Goal: Task Accomplishment & Management: Manage account settings

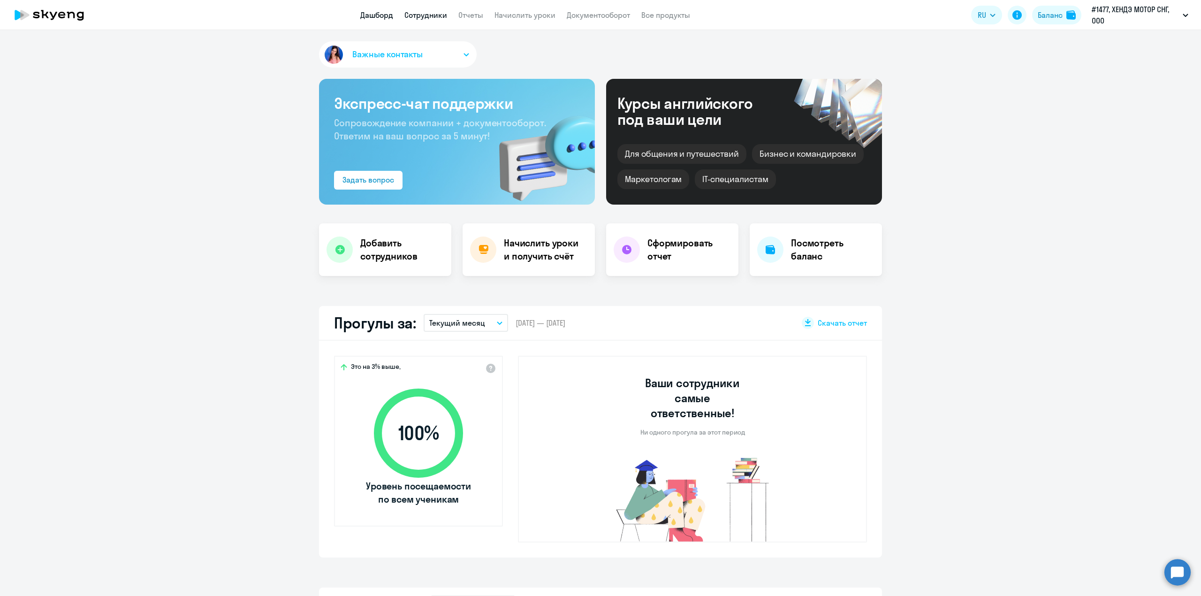
click at [415, 12] on link "Сотрудники" at bounding box center [425, 14] width 43 height 9
select select "30"
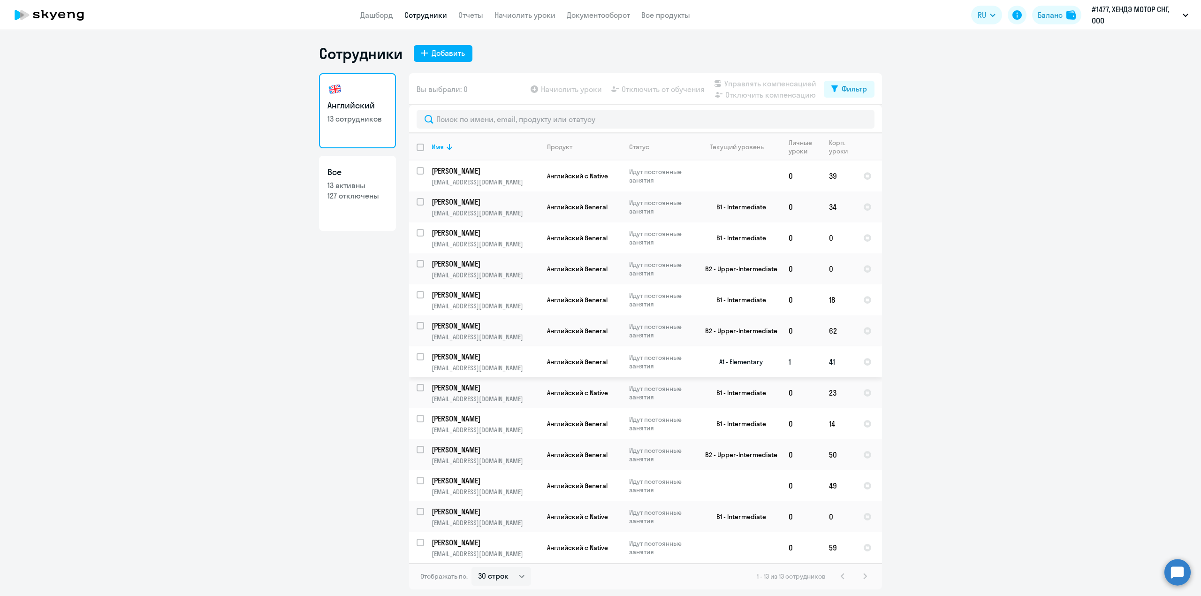
drag, startPoint x: 421, startPoint y: 357, endPoint x: 446, endPoint y: 356, distance: 24.9
click at [421, 357] on input "select row 38688961" at bounding box center [425, 362] width 19 height 19
checkbox input "true"
click at [640, 366] on p "Идут постоянные занятия" at bounding box center [661, 361] width 64 height 17
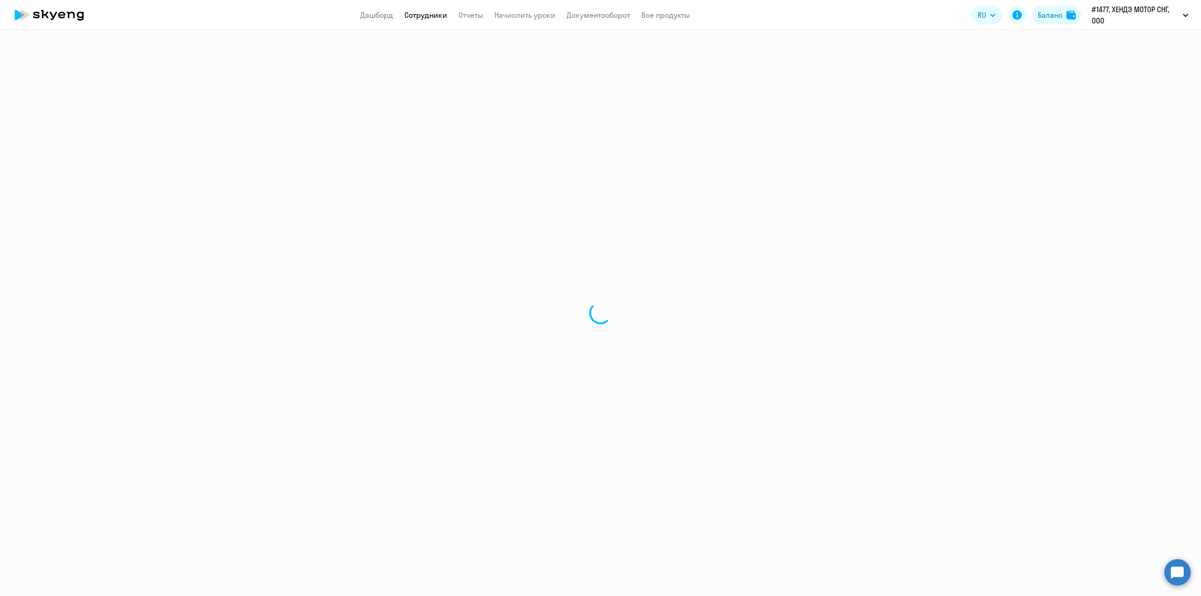
select select "english"
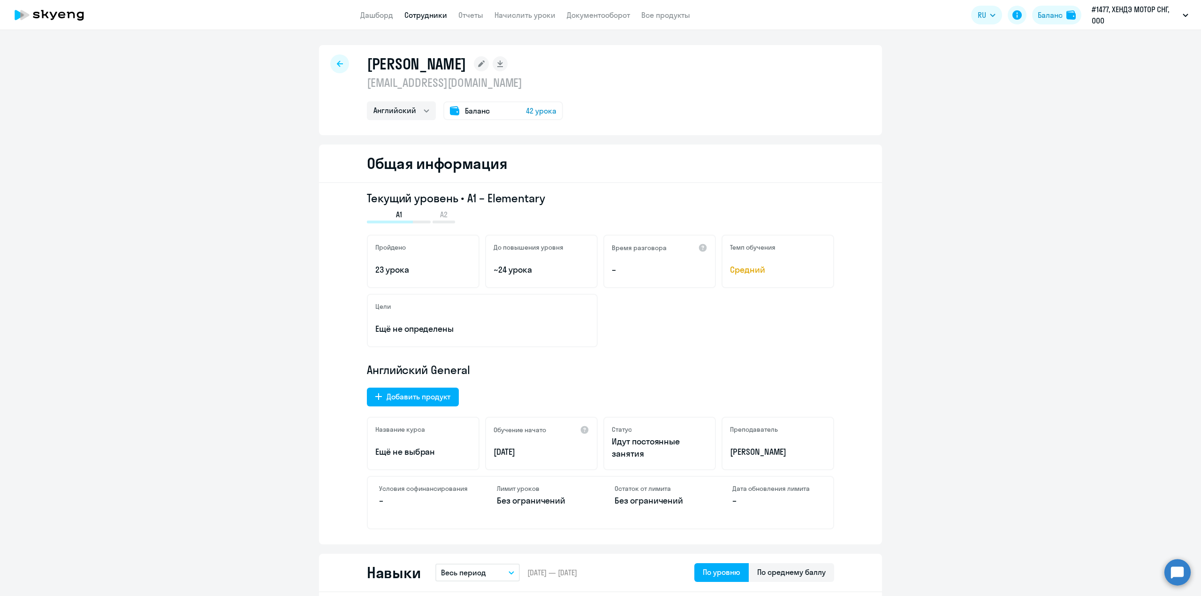
click at [340, 64] on div at bounding box center [339, 63] width 19 height 19
select select "30"
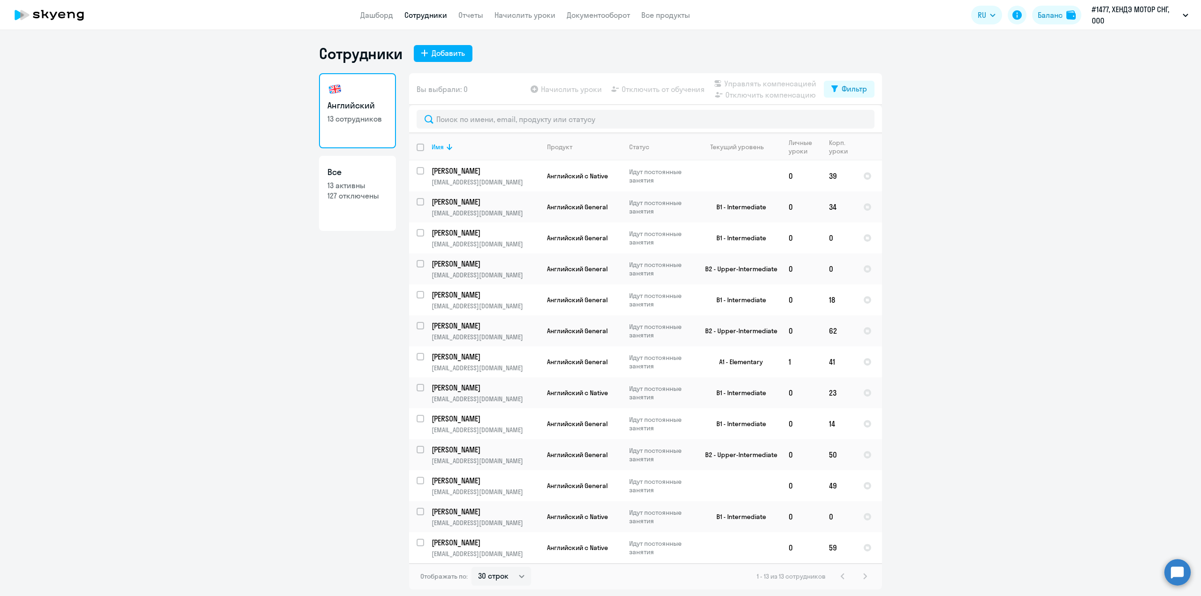
click at [538, 22] on app-header "Дашборд Сотрудники Отчеты Начислить уроки Документооборот Все продукты Дашборд …" at bounding box center [600, 15] width 1201 height 30
click at [541, 18] on link "Начислить уроки" at bounding box center [524, 14] width 61 height 9
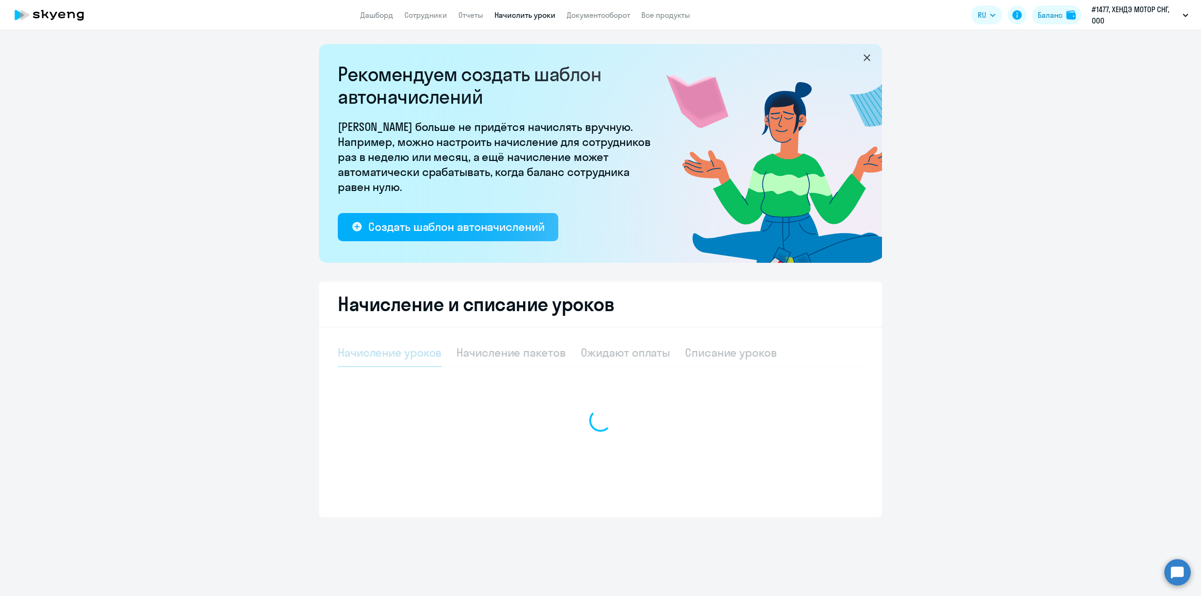
select select "10"
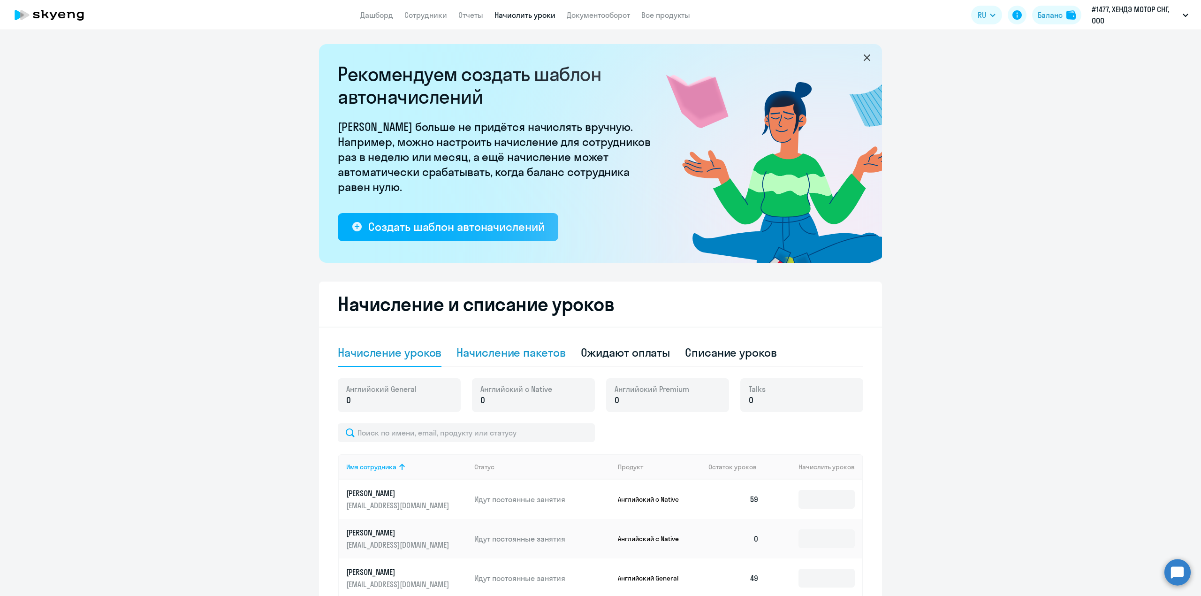
click at [548, 349] on div "Начисление пакетов" at bounding box center [510, 352] width 109 height 15
select select "10"
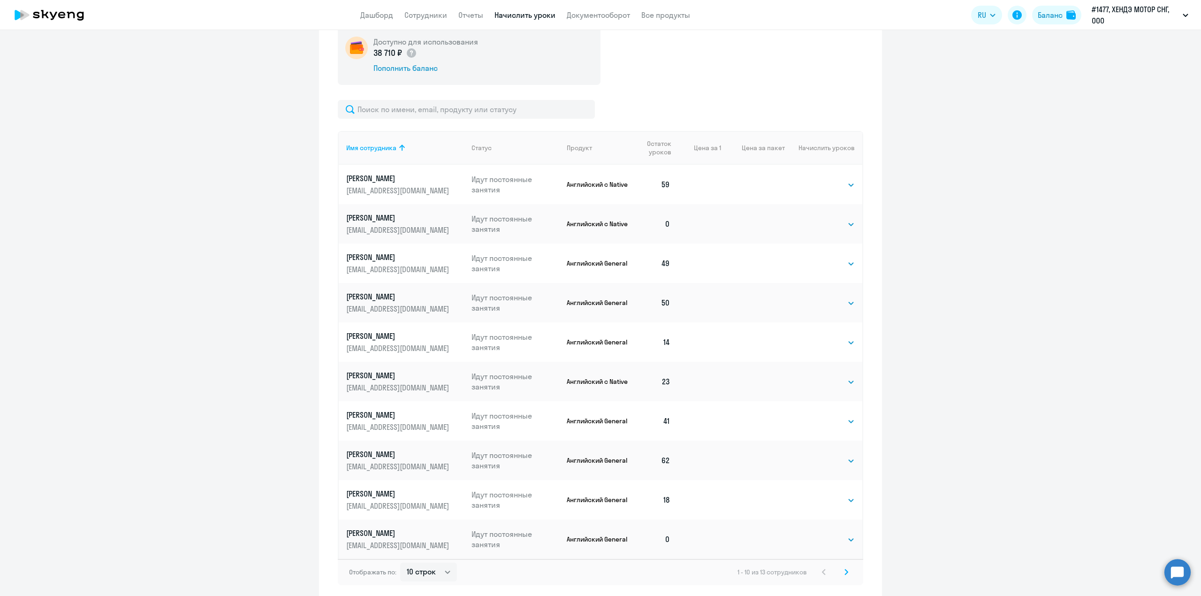
scroll to position [375, 0]
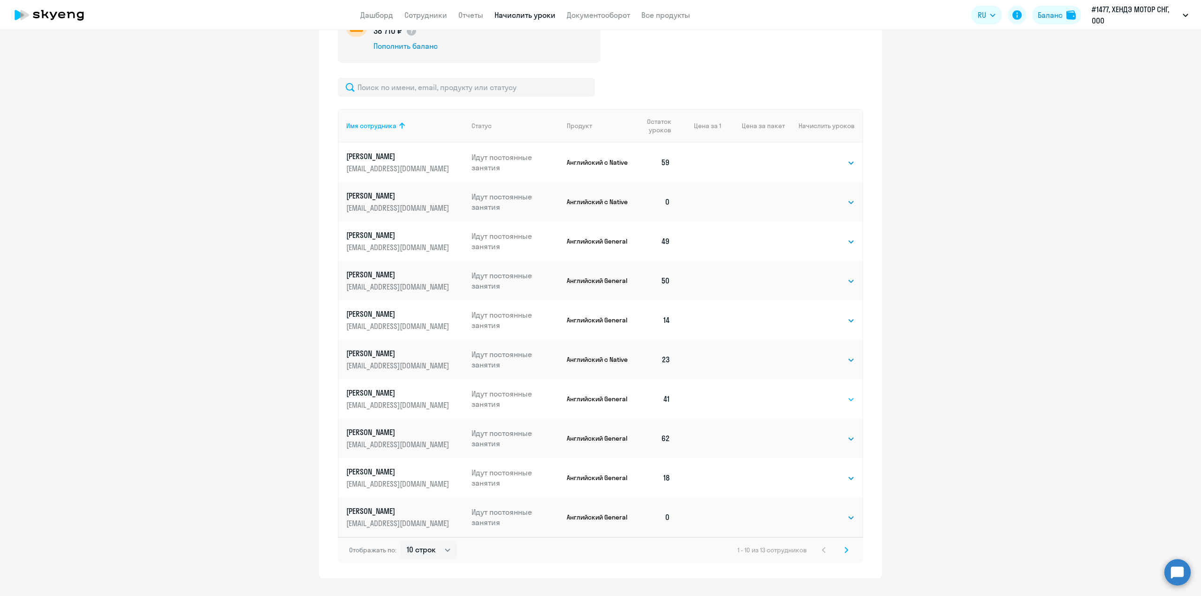
click at [833, 400] on select "Выбрать 4 8 16 32 64 96 128" at bounding box center [835, 398] width 38 height 11
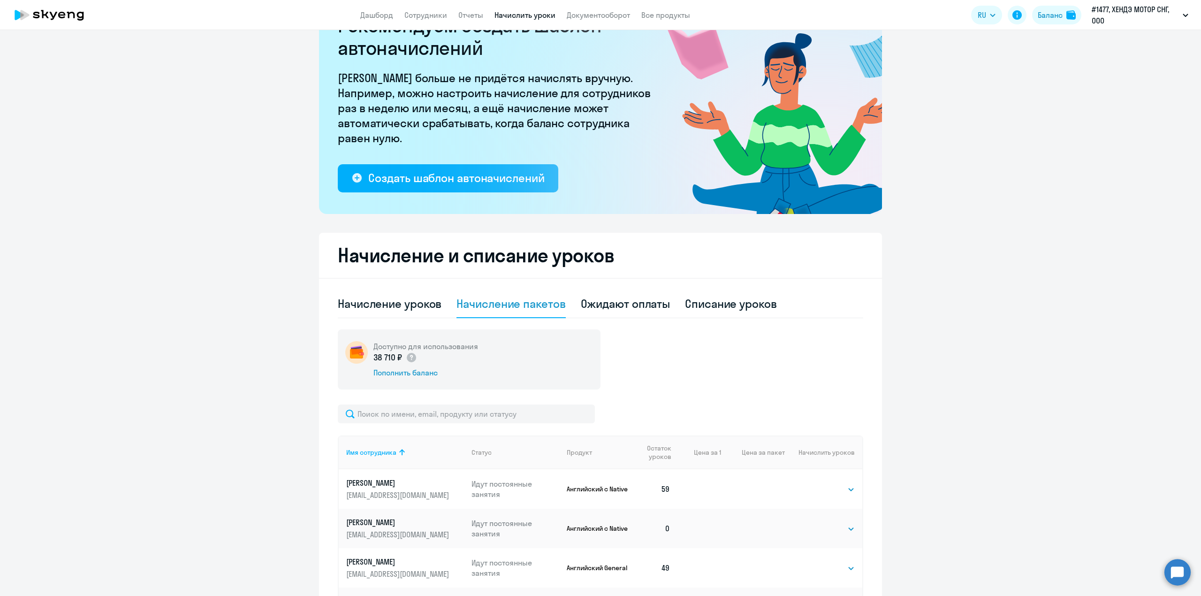
scroll to position [0, 0]
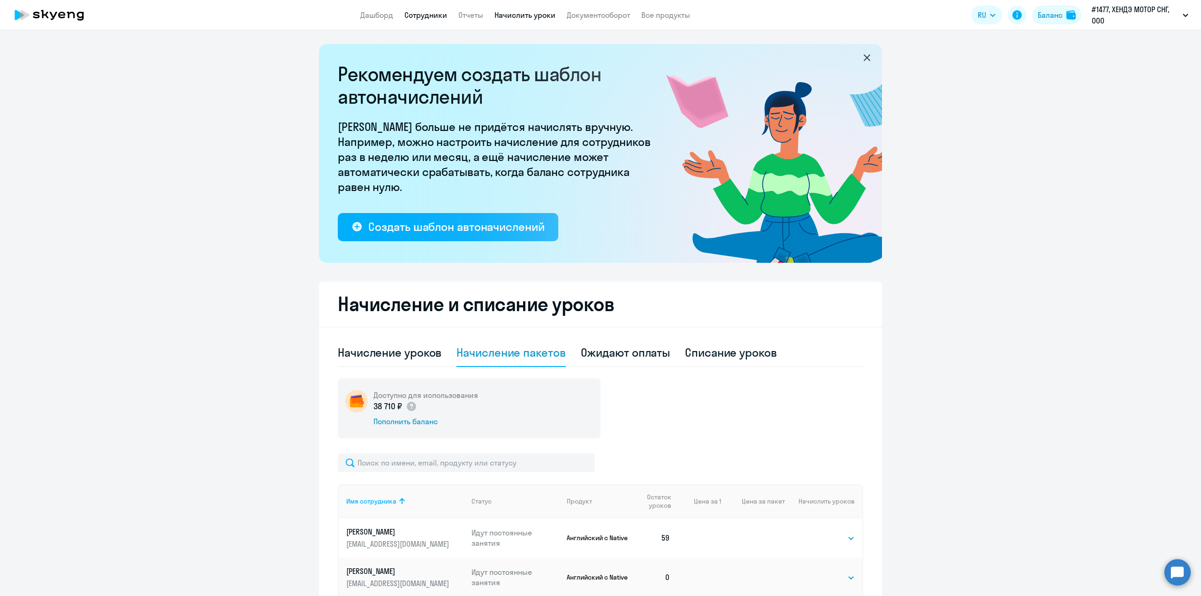
click at [430, 12] on link "Сотрудники" at bounding box center [425, 14] width 43 height 9
select select "30"
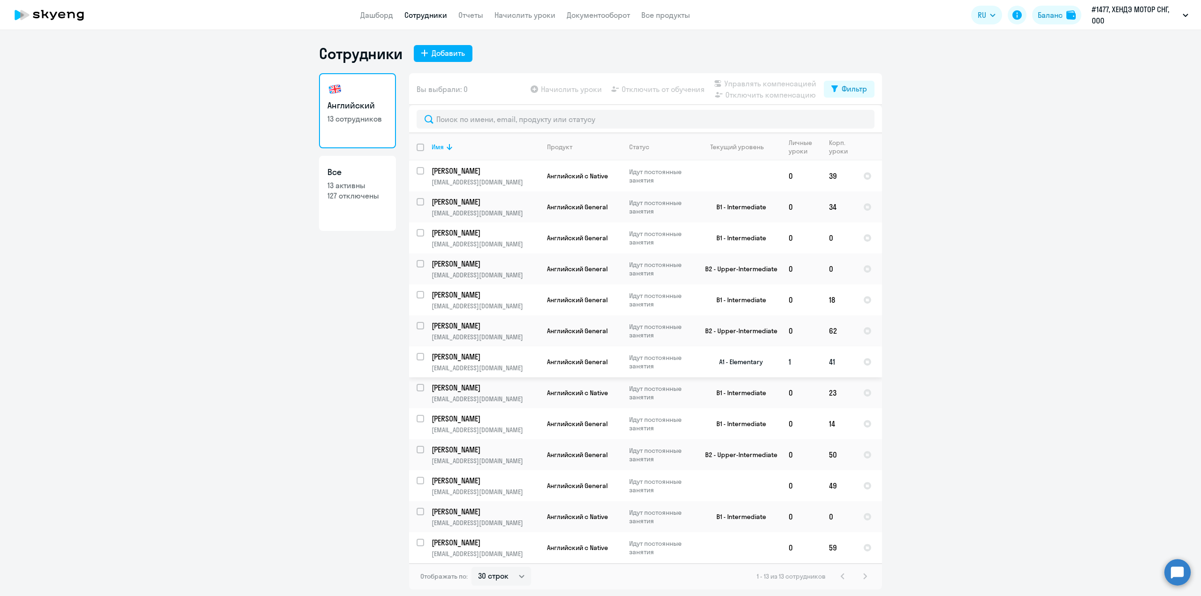
click at [421, 357] on input "select row 38688961" at bounding box center [425, 362] width 19 height 19
checkbox input "true"
click at [835, 369] on td "41" at bounding box center [838, 361] width 34 height 31
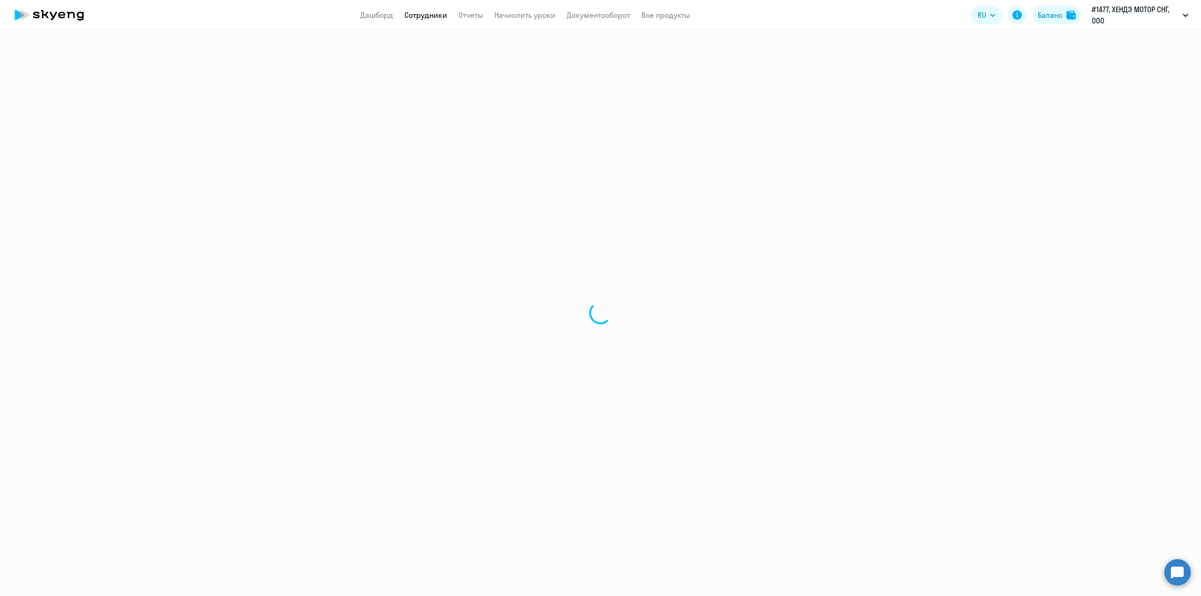
select select "english"
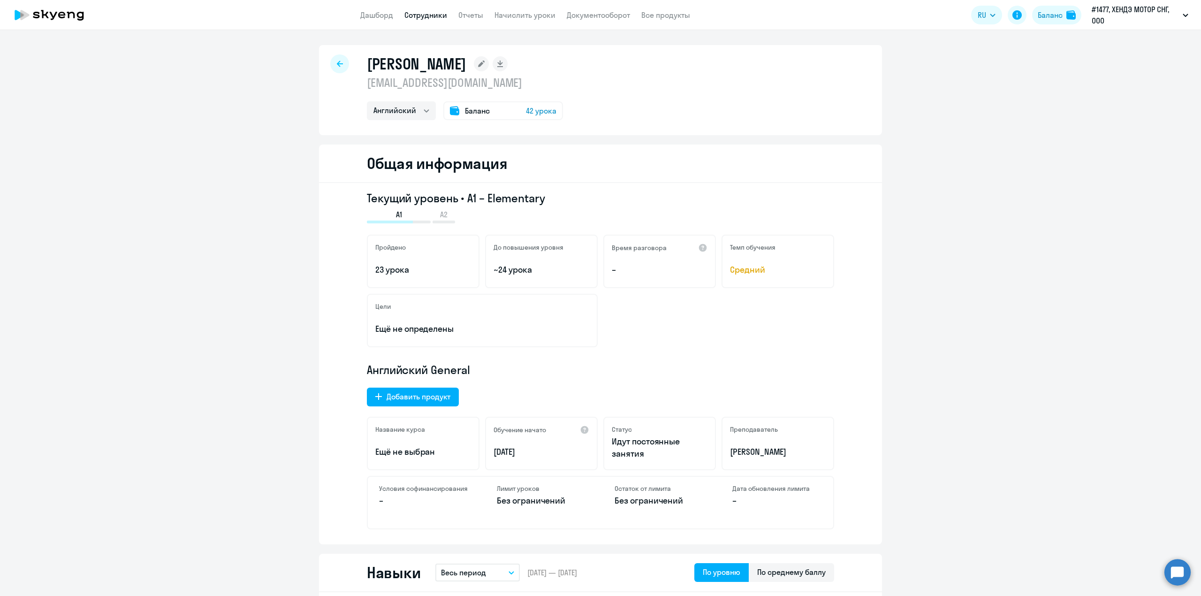
click at [337, 64] on icon at bounding box center [340, 63] width 6 height 7
select select "30"
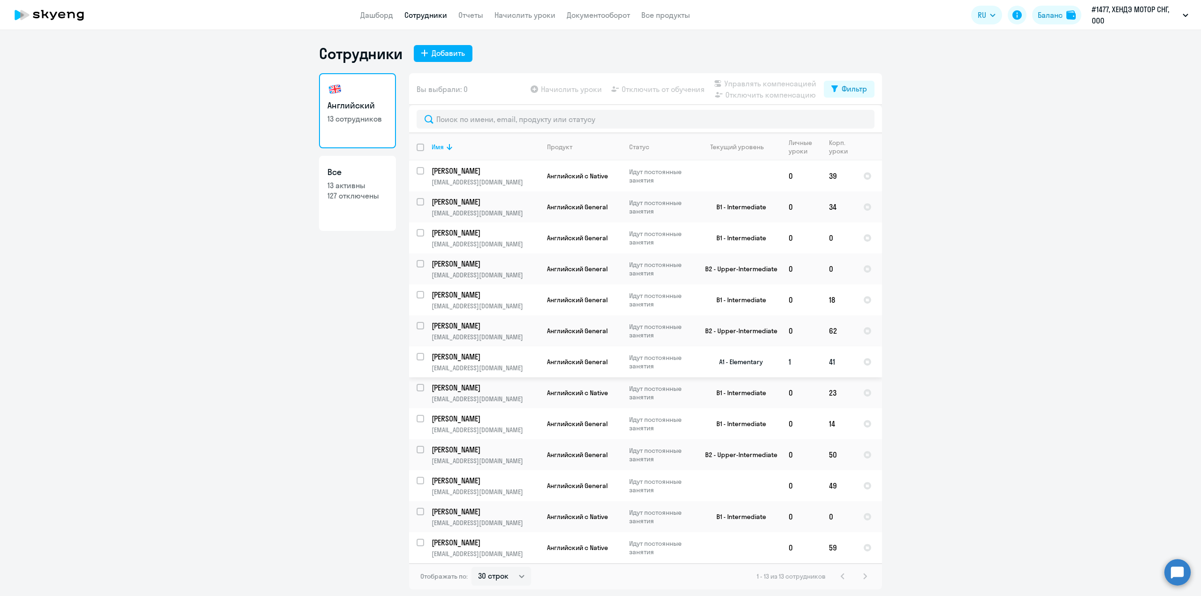
click at [421, 357] on input "select row 38688961" at bounding box center [425, 362] width 19 height 19
checkbox input "true"
click at [680, 89] on span "Отключить от обучения" at bounding box center [662, 88] width 83 height 11
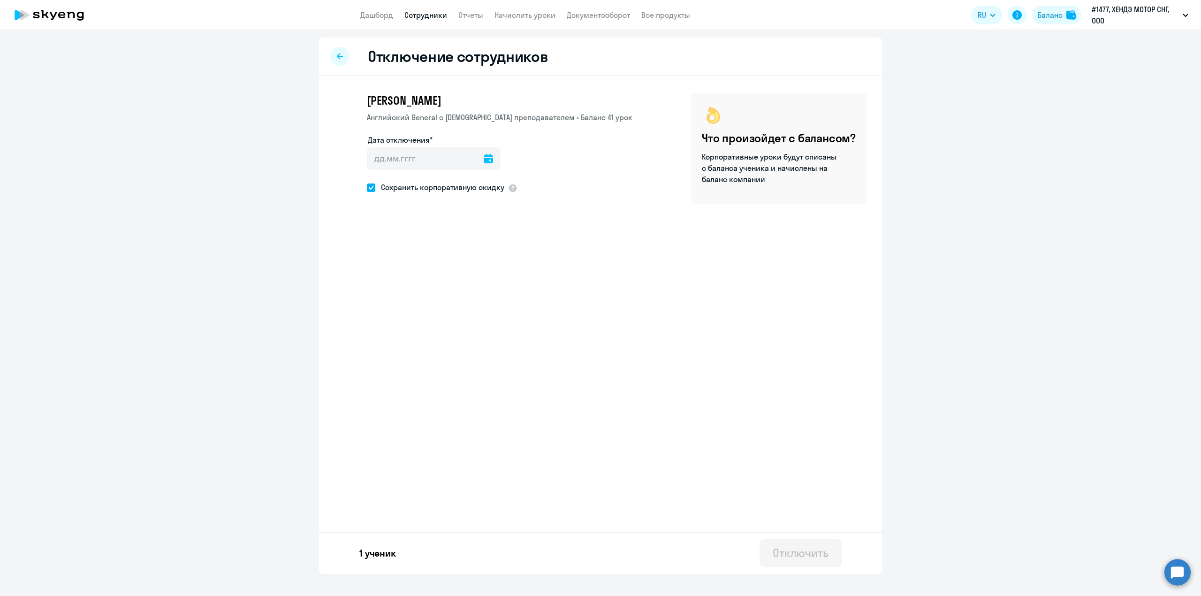
click at [484, 159] on icon at bounding box center [488, 158] width 9 height 9
click at [399, 266] on span "9" at bounding box center [398, 265] width 17 height 17
type input "[DATE]"
click at [371, 189] on span at bounding box center [371, 187] width 8 height 8
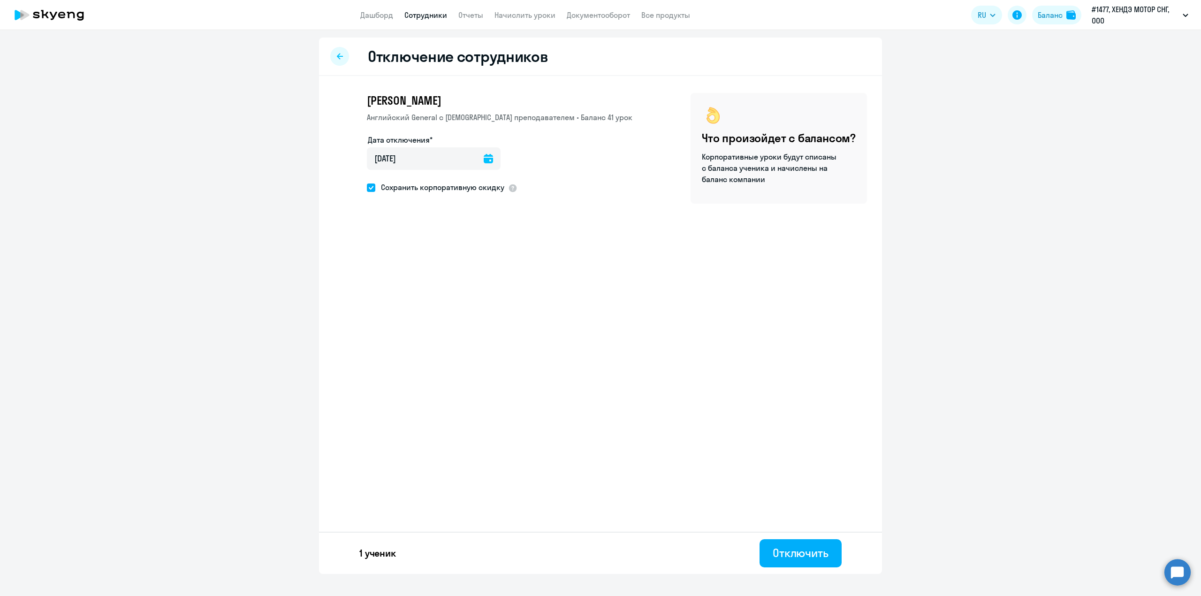
click at [367, 188] on input "Сохранить корпоративную скидку" at bounding box center [366, 187] width 0 height 0
checkbox input "false"
click at [779, 552] on div "Отключить" at bounding box center [800, 552] width 56 height 15
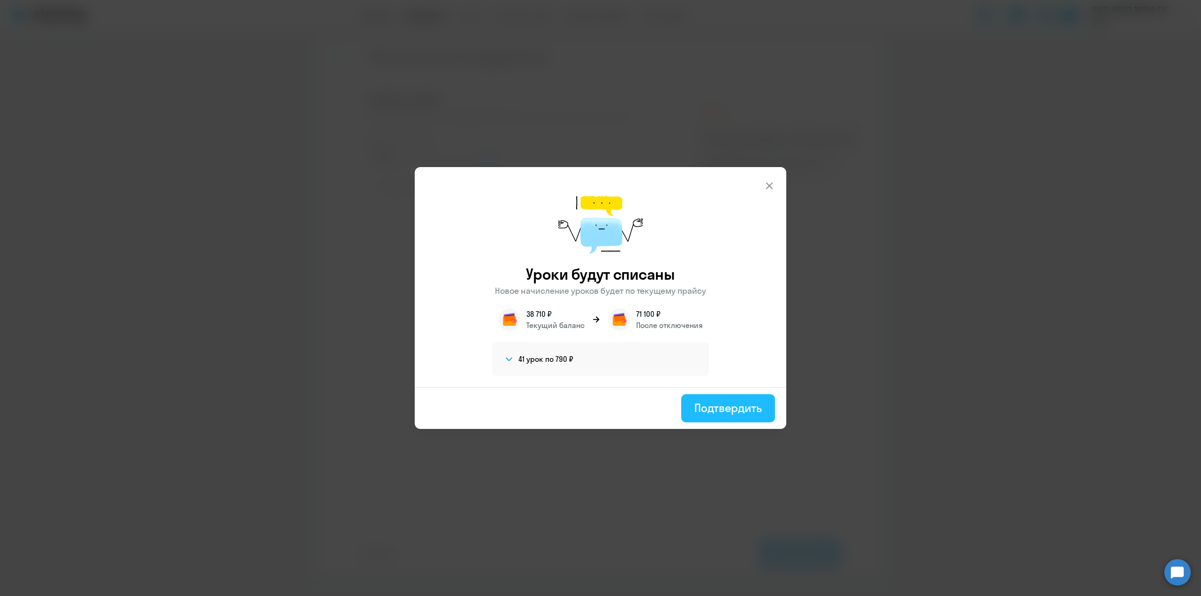
click at [726, 409] on div "Подтвердить" at bounding box center [728, 407] width 68 height 15
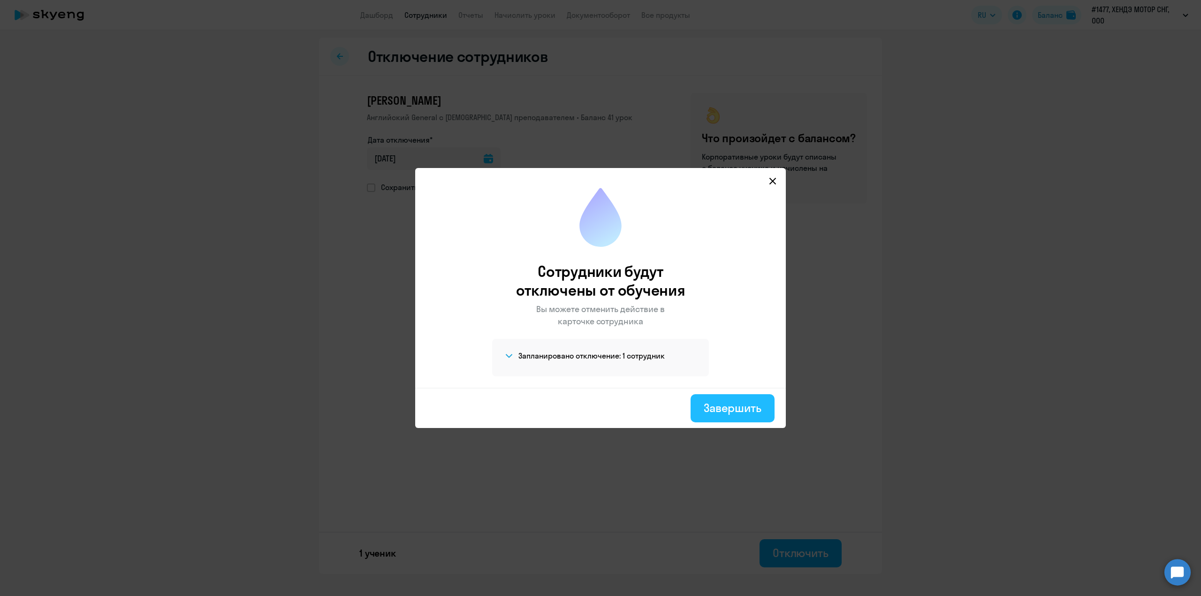
click at [721, 415] on div "Завершить" at bounding box center [732, 407] width 58 height 15
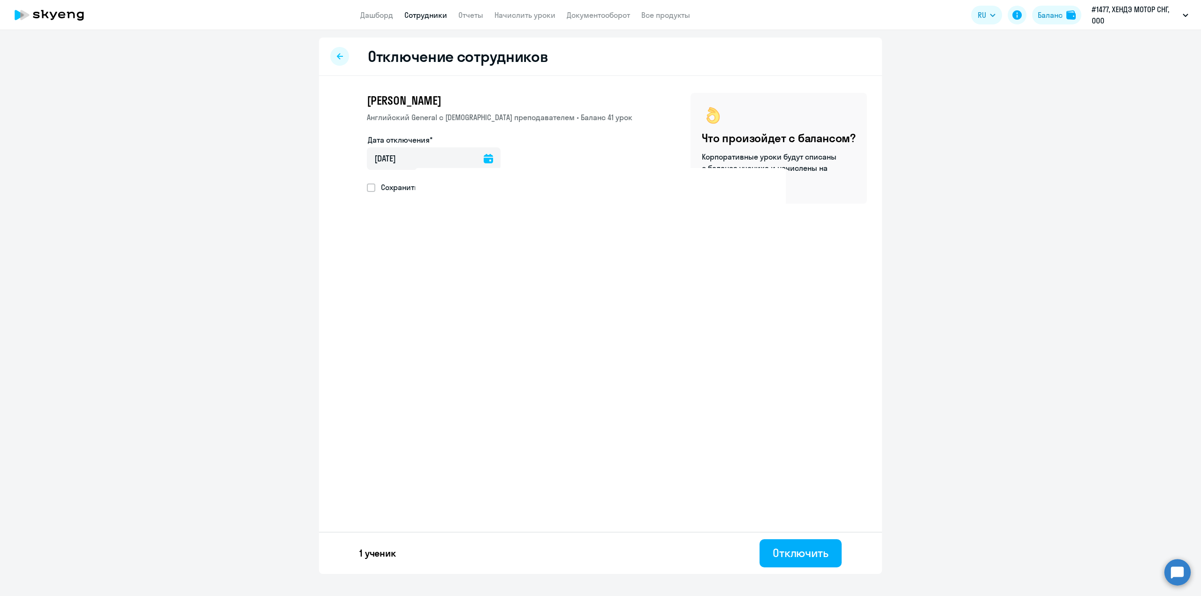
select select "30"
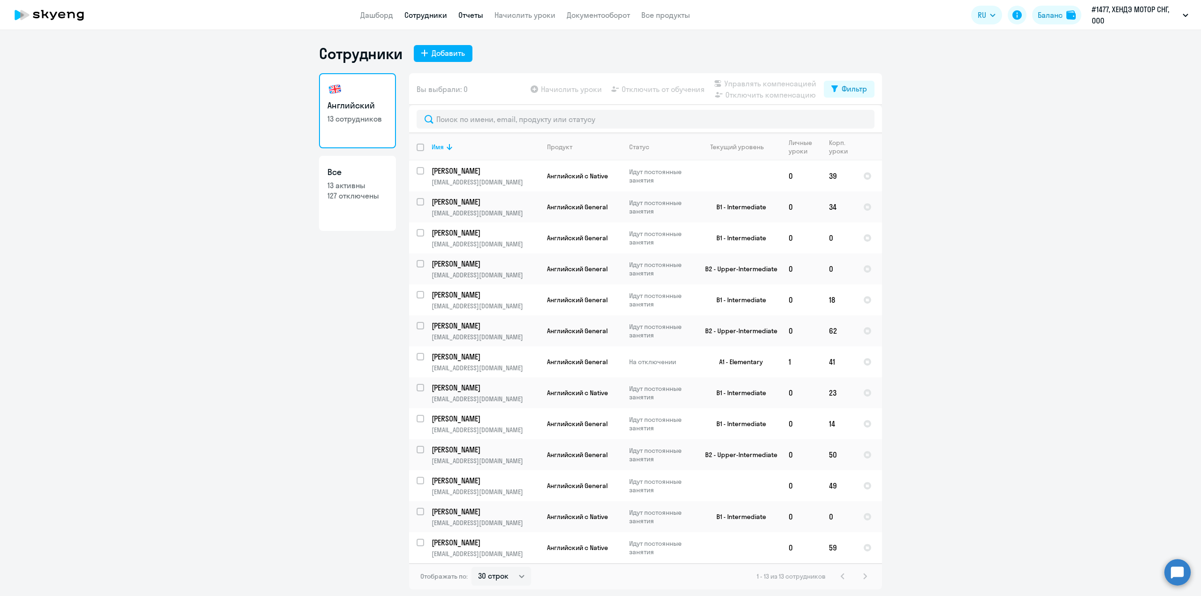
click at [462, 18] on link "Отчеты" at bounding box center [470, 14] width 25 height 9
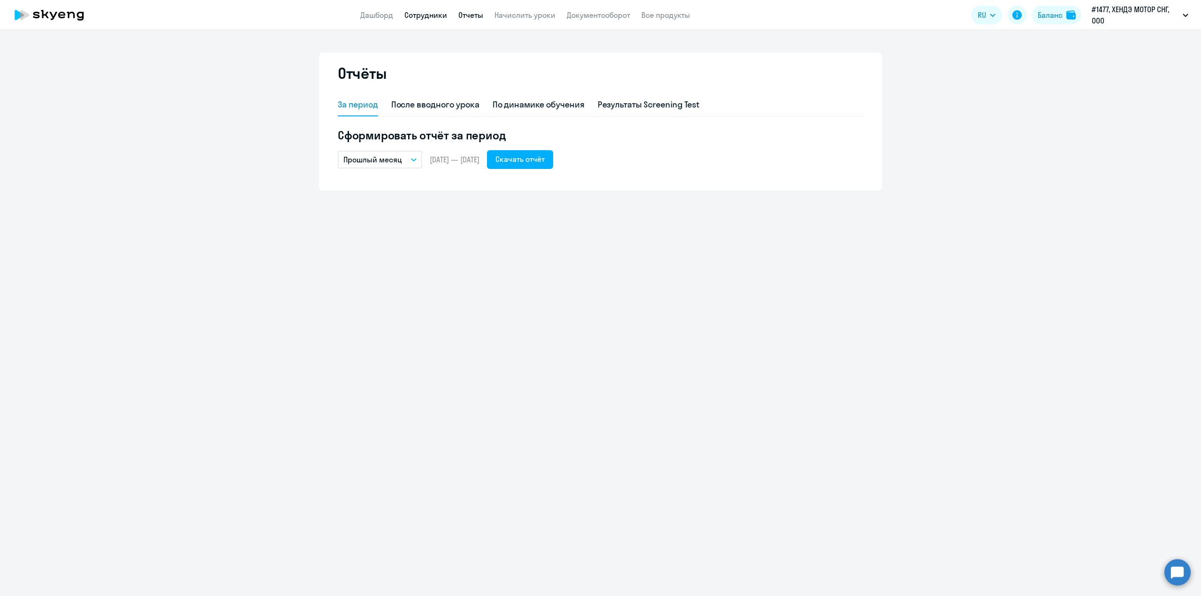
click at [426, 17] on link "Сотрудники" at bounding box center [425, 14] width 43 height 9
select select "30"
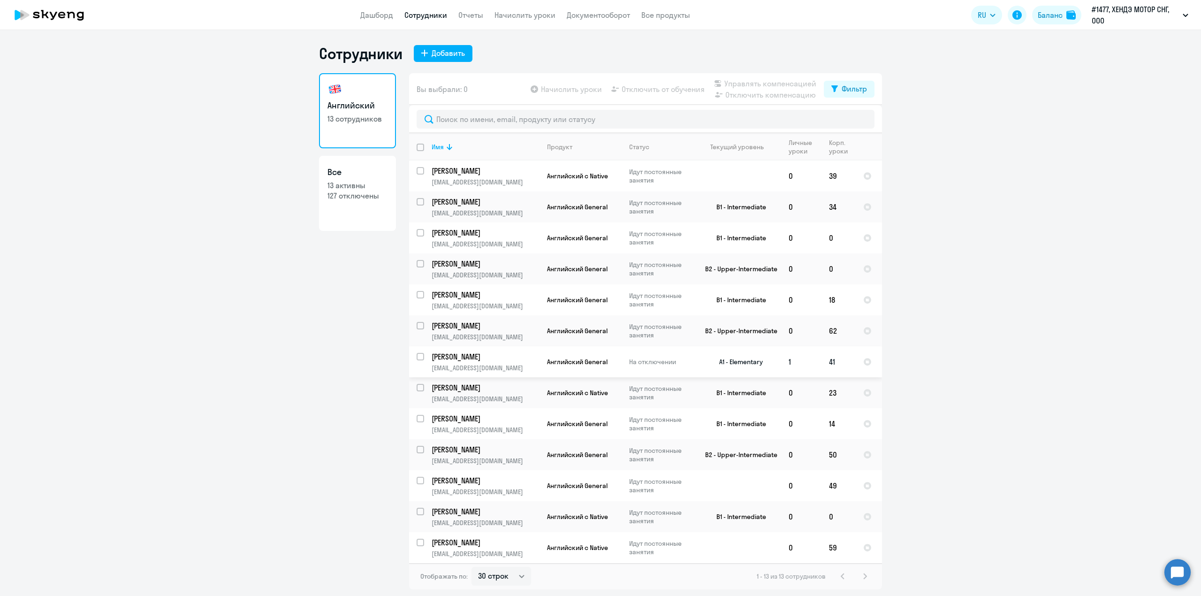
click at [642, 361] on p "На отключении" at bounding box center [661, 361] width 64 height 8
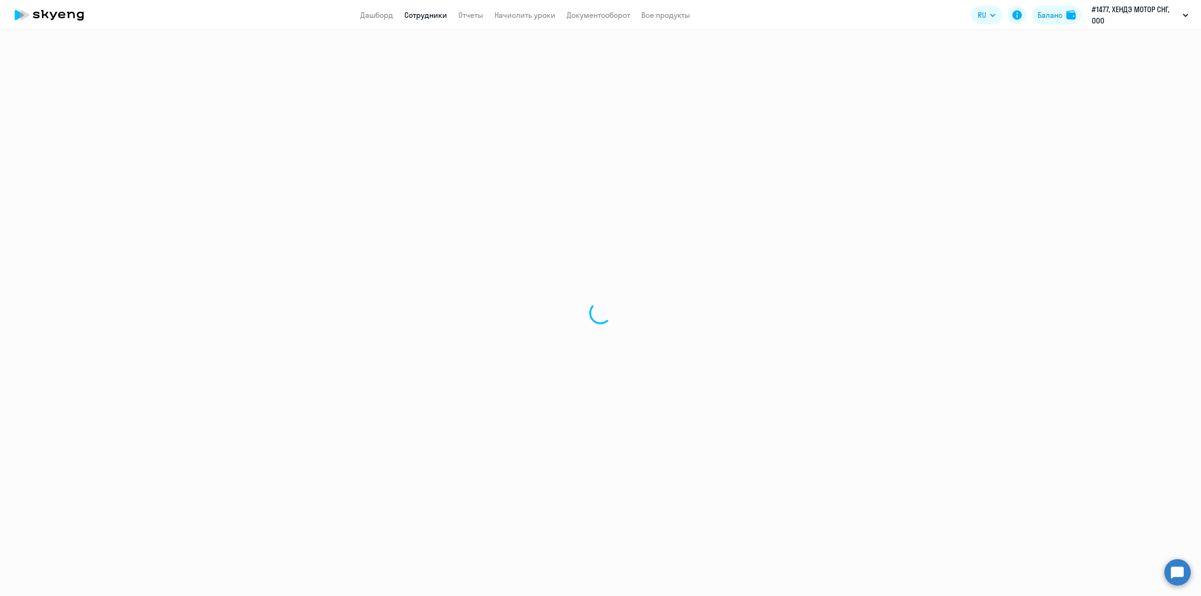
select select "english"
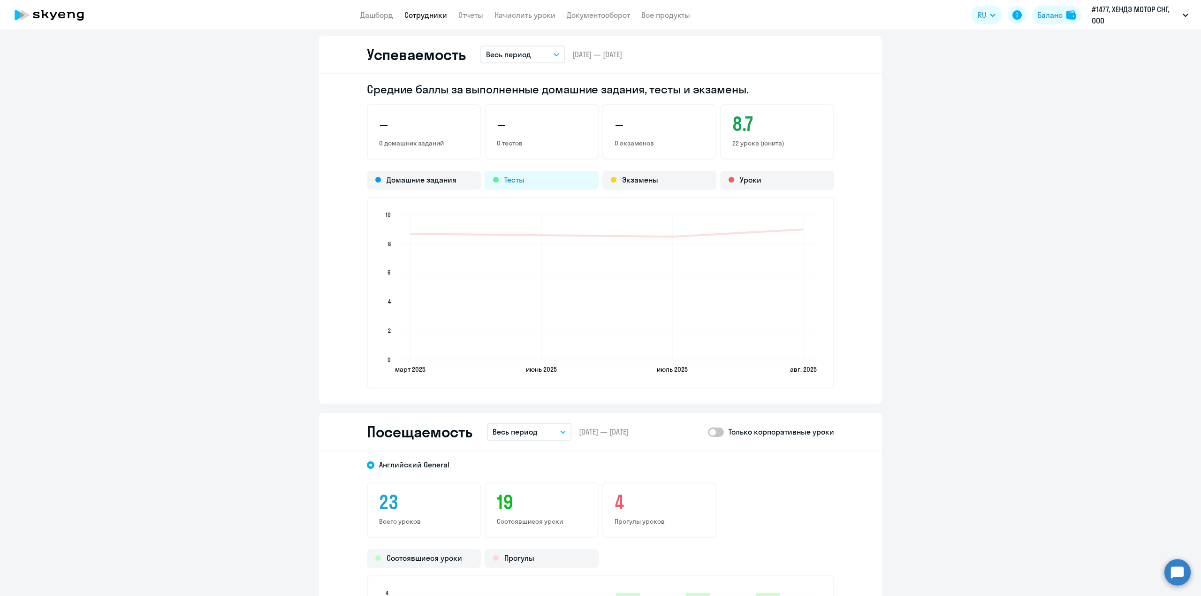
scroll to position [1000, 0]
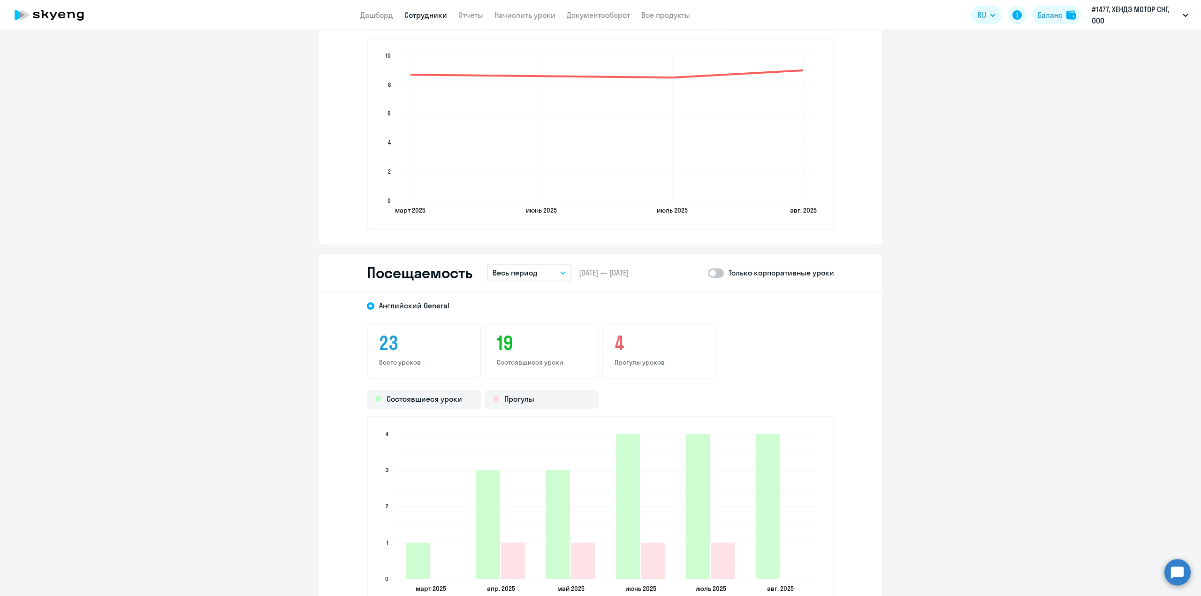
click at [529, 272] on p "Весь период" at bounding box center [514, 272] width 45 height 11
click at [526, 301] on li "Текущий месяц" at bounding box center [536, 298] width 99 height 23
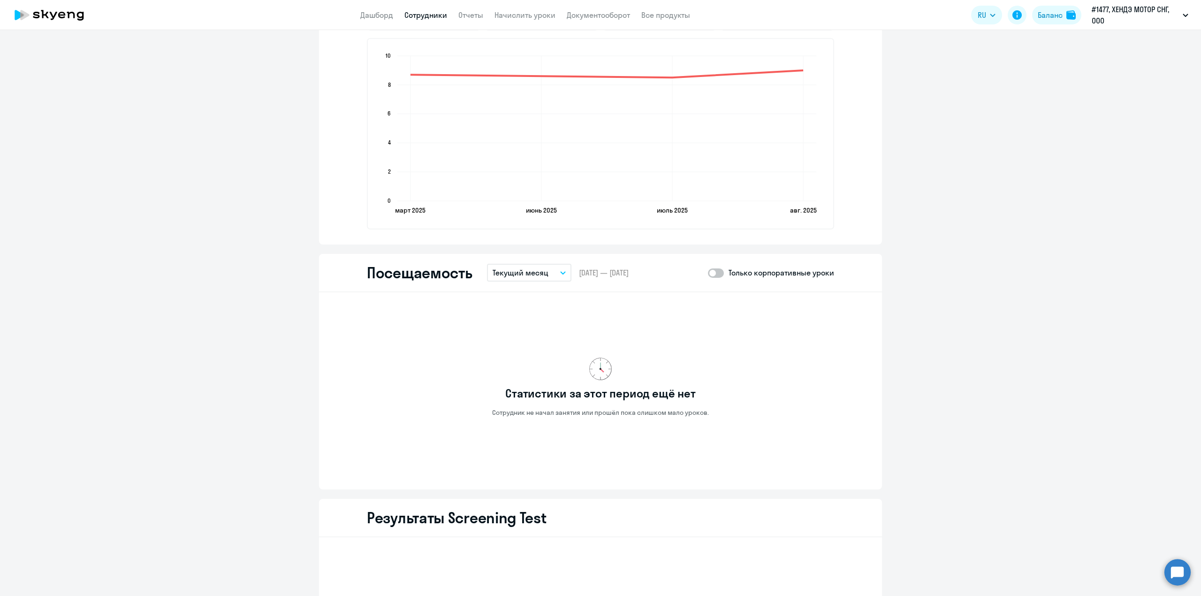
scroll to position [1063, 0]
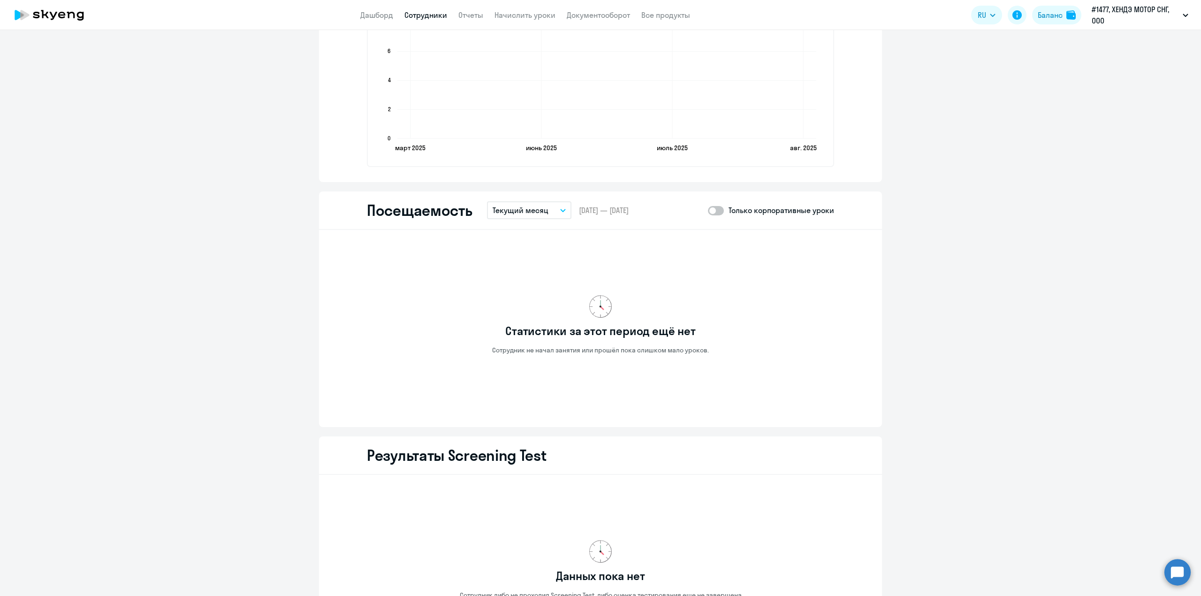
click at [526, 214] on button "Текущий месяц" at bounding box center [529, 210] width 84 height 18
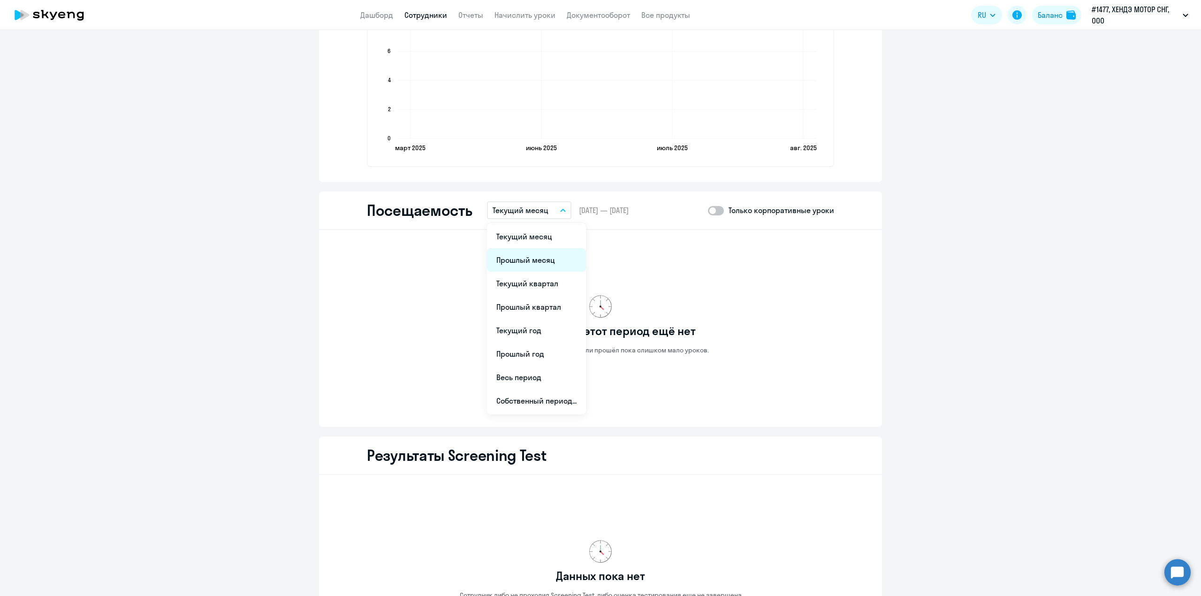
click at [529, 263] on li "Прошлый месяц" at bounding box center [536, 259] width 99 height 23
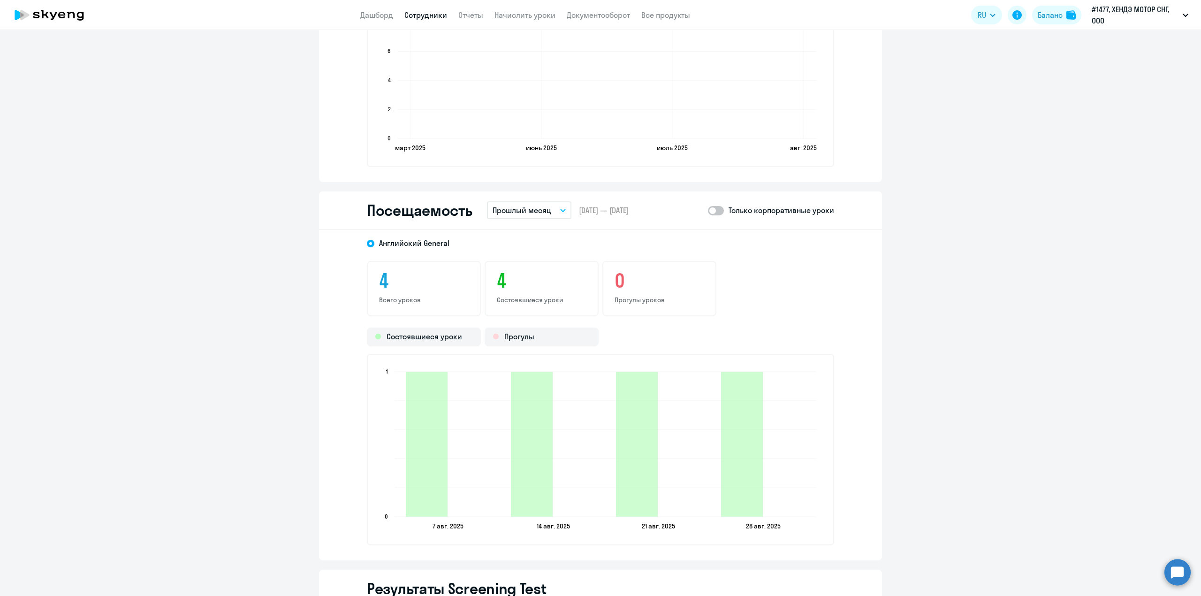
click at [713, 210] on span at bounding box center [716, 210] width 16 height 9
click at [708, 210] on input "checkbox" at bounding box center [707, 210] width 0 height 0
checkbox input "true"
click at [524, 208] on p "Прошлый месяц" at bounding box center [521, 209] width 59 height 11
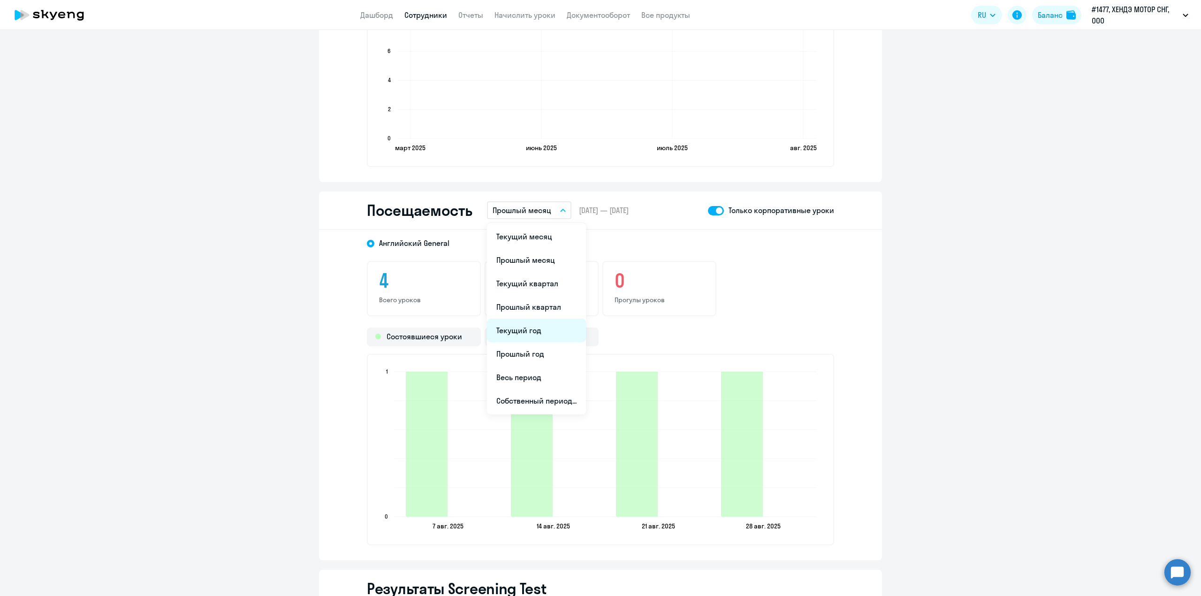
click at [512, 323] on li "Текущий год" at bounding box center [536, 329] width 99 height 23
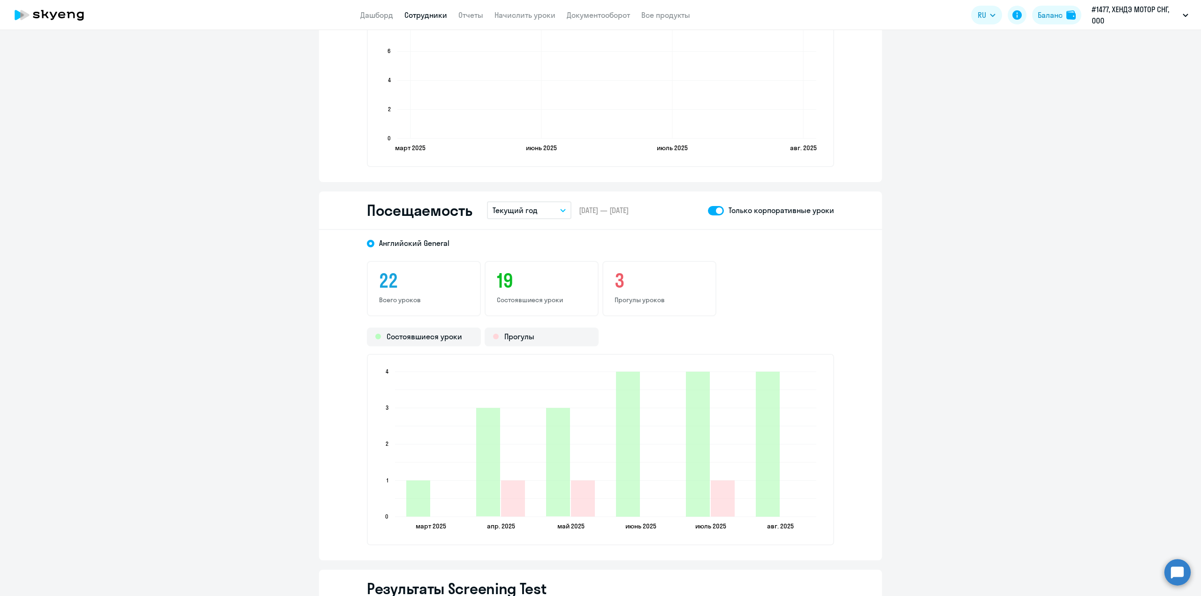
click at [531, 214] on button "Текущий год" at bounding box center [529, 210] width 84 height 18
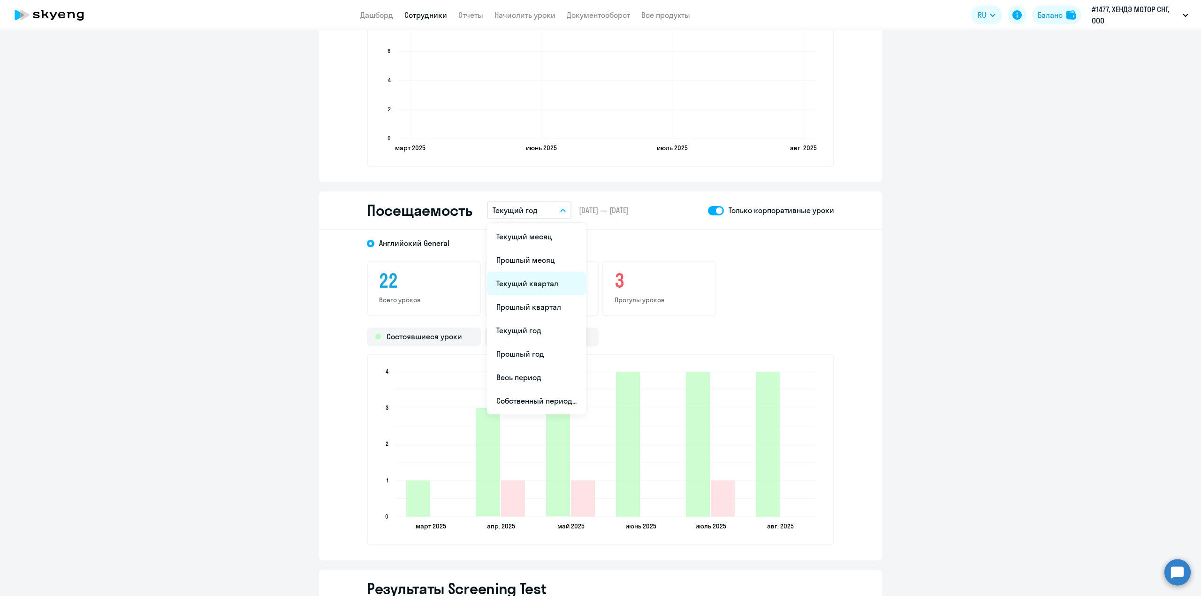
click at [506, 282] on li "Текущий квартал" at bounding box center [536, 283] width 99 height 23
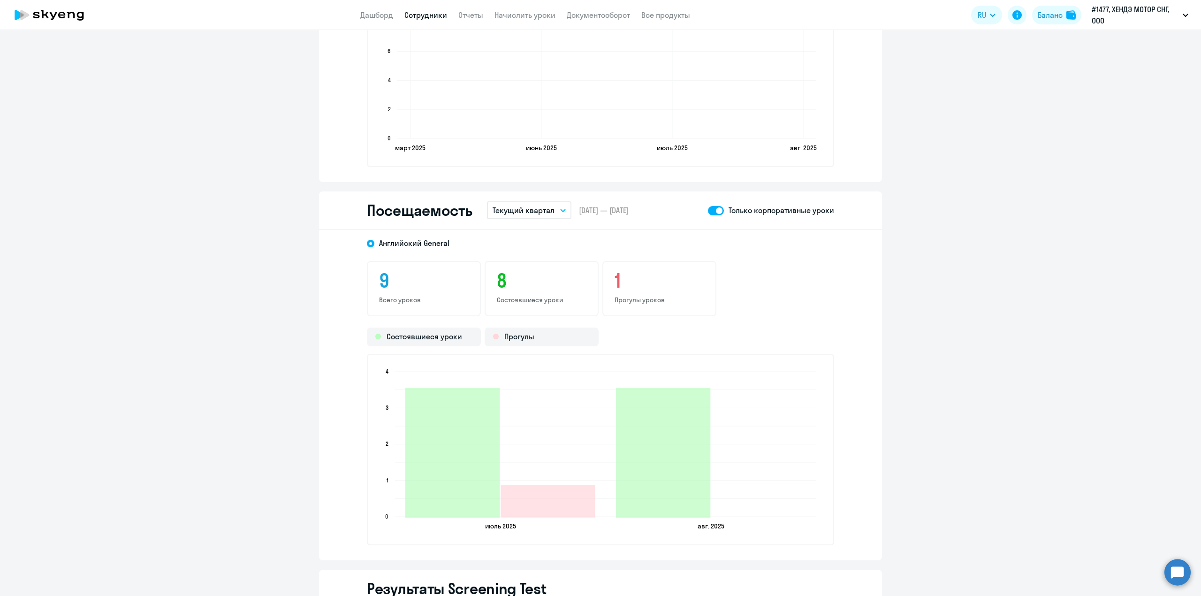
click at [531, 204] on p "Текущий квартал" at bounding box center [523, 209] width 62 height 11
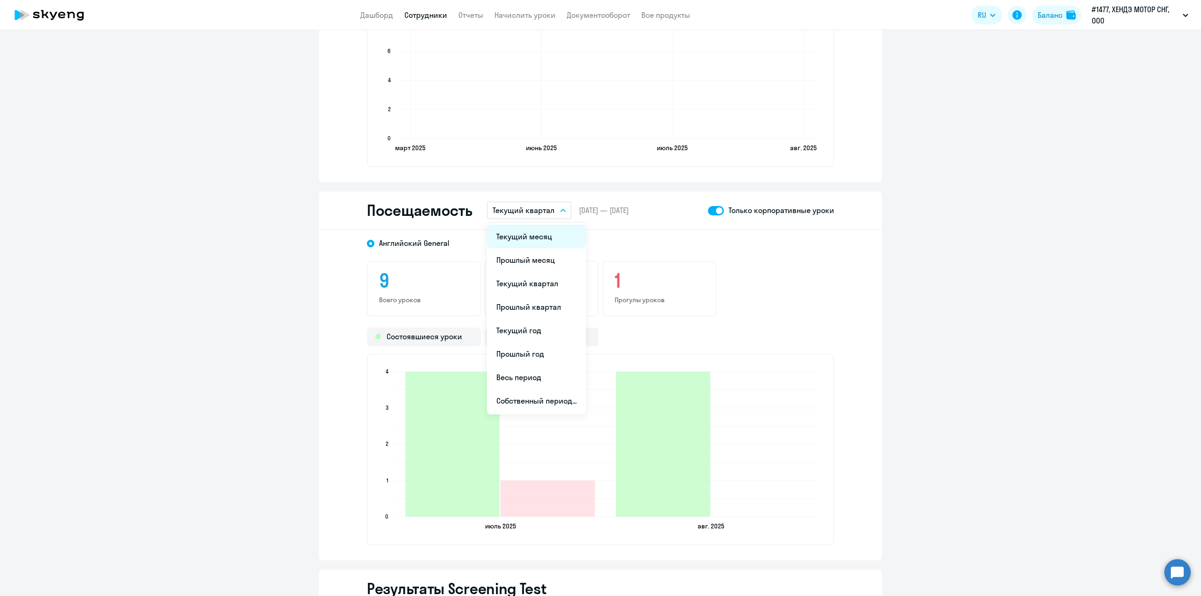
click at [542, 225] on li "Текущий месяц" at bounding box center [536, 236] width 99 height 23
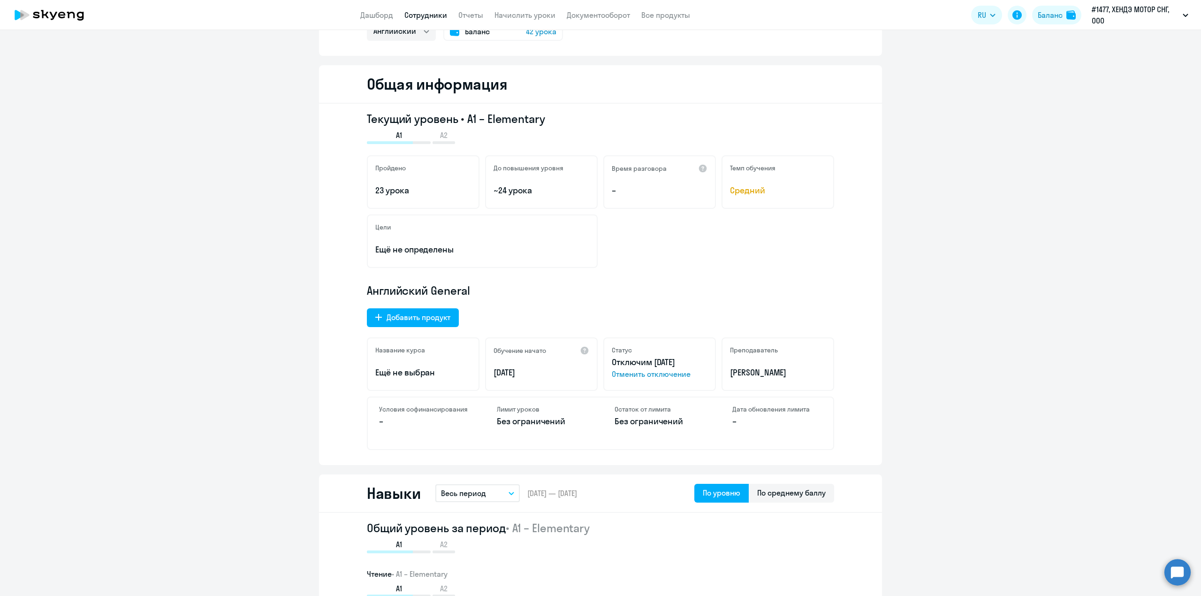
scroll to position [0, 0]
